Goal: Check status: Check status

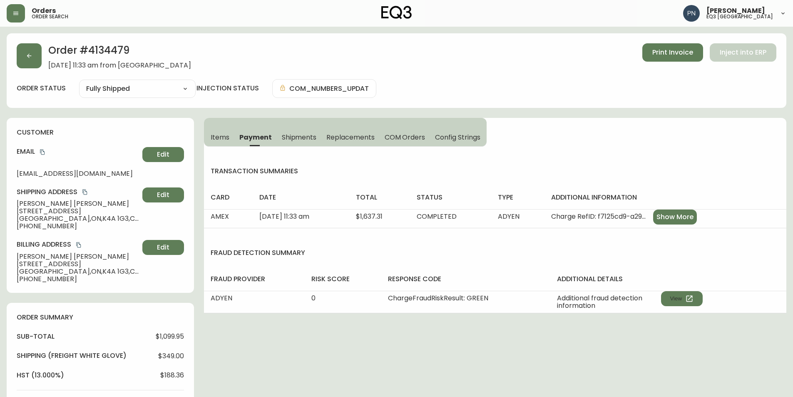
select select "FULLY_SHIPPED"
click at [18, 18] on button "button" at bounding box center [16, 13] width 18 height 18
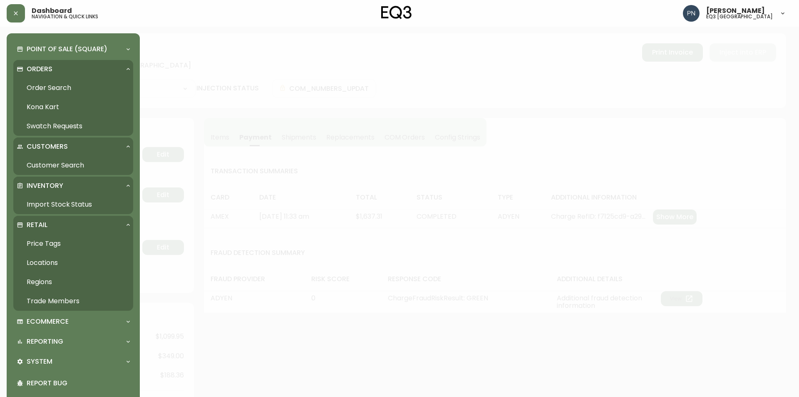
click at [87, 88] on link "Order Search" at bounding box center [73, 87] width 120 height 19
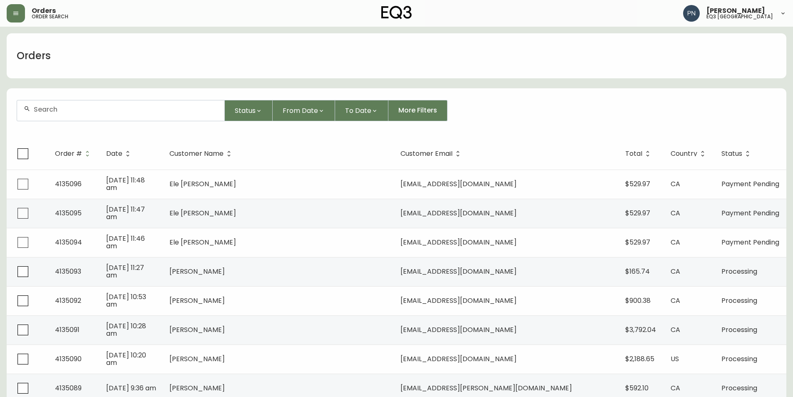
click at [205, 113] on input "text" at bounding box center [126, 109] width 184 height 8
paste input "[PHONE_NUMBER]"
type input "[PHONE_NUMBER]"
click at [19, 14] on icon "button" at bounding box center [15, 13] width 7 height 7
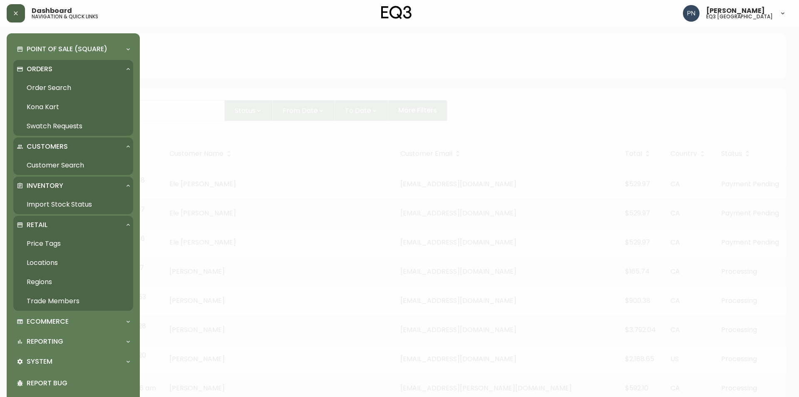
drag, startPoint x: 75, startPoint y: 194, endPoint x: 75, endPoint y: 199, distance: 5.1
click at [75, 199] on div "Inventory Import Stock Status" at bounding box center [73, 194] width 120 height 37
click at [75, 199] on link "Import Stock Status" at bounding box center [73, 204] width 120 height 19
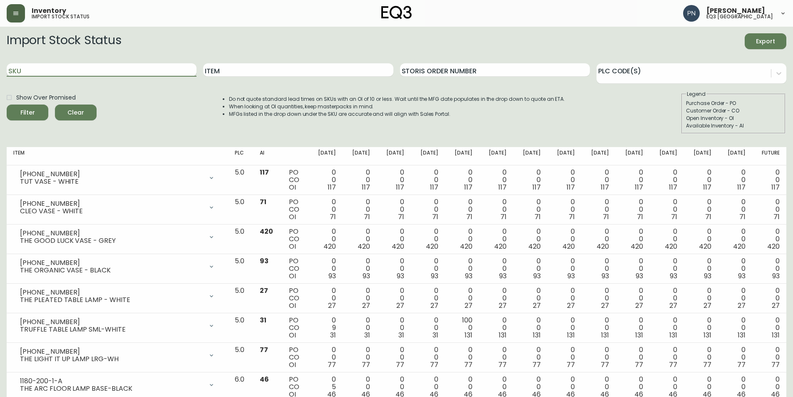
click at [99, 76] on input "SKU" at bounding box center [102, 69] width 190 height 13
paste input "[PHONE_NUMBER]"
type input "[PHONE_NUMBER]"
click at [25, 113] on icon "submit" at bounding box center [24, 111] width 8 height 8
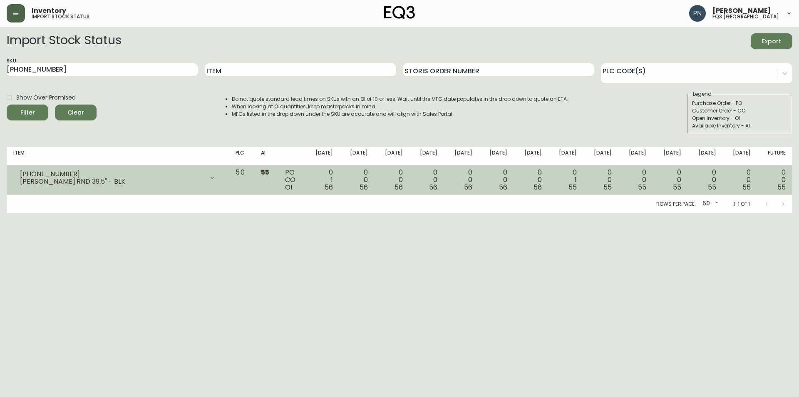
click at [254, 177] on td "5.0" at bounding box center [241, 180] width 25 height 30
